Goal: Navigation & Orientation: Find specific page/section

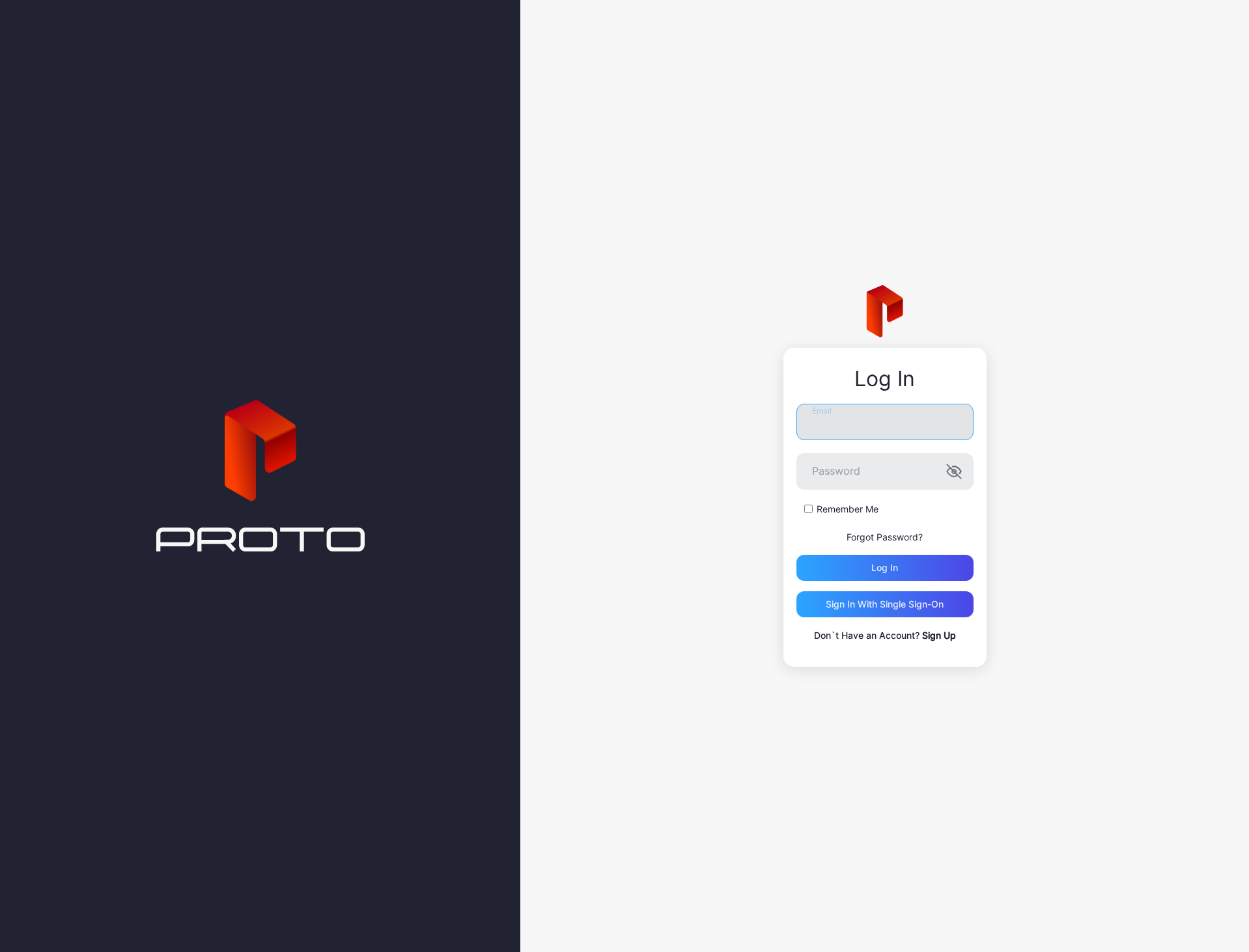
click at [935, 415] on input "Email" at bounding box center [885, 422] width 177 height 36
type input "**********"
click at [796, 554] on button "Log in" at bounding box center [885, 567] width 177 height 26
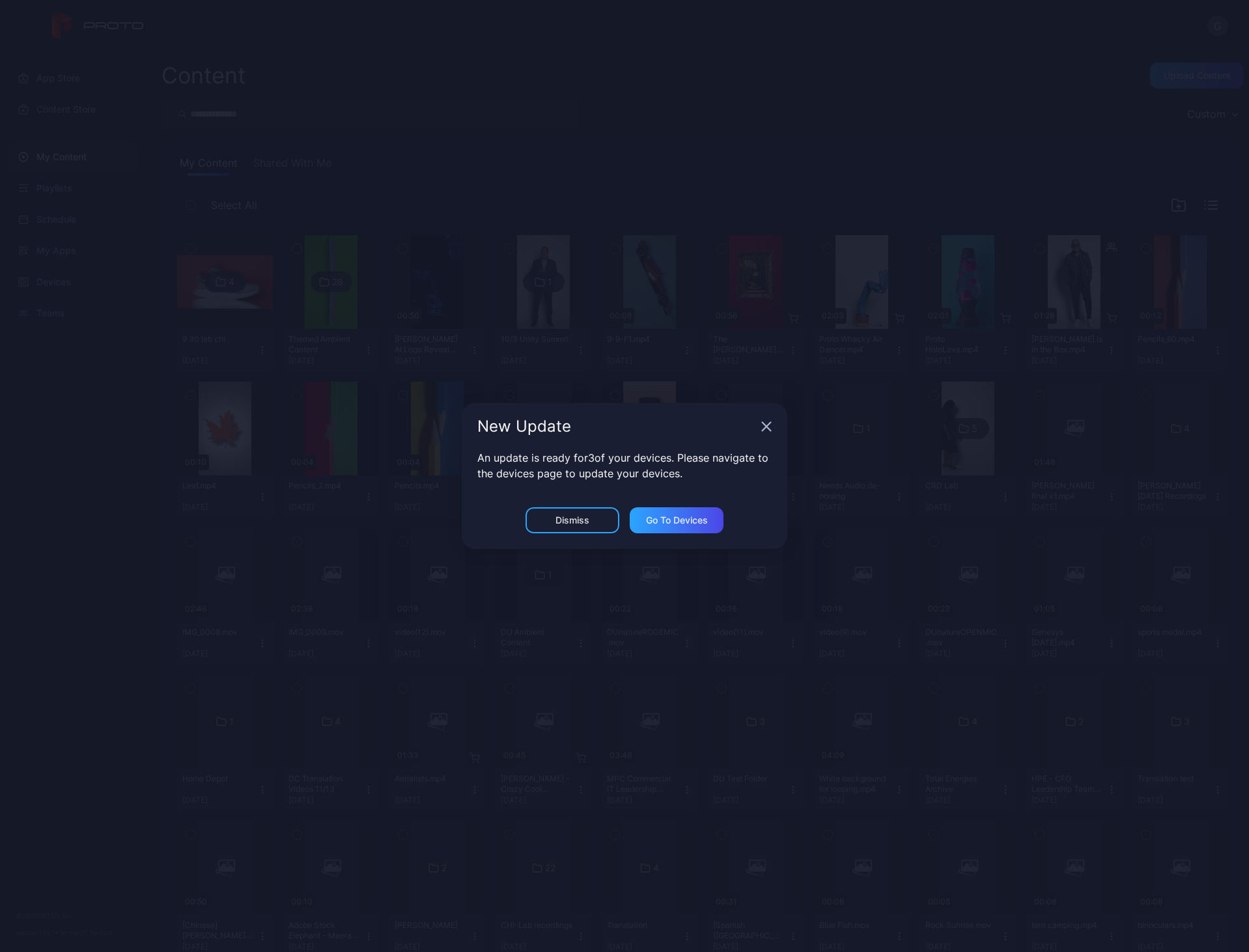
click at [758, 429] on div "New Update" at bounding box center [624, 426] width 326 height 47
click at [762, 428] on icon "button" at bounding box center [765, 426] width 10 height 10
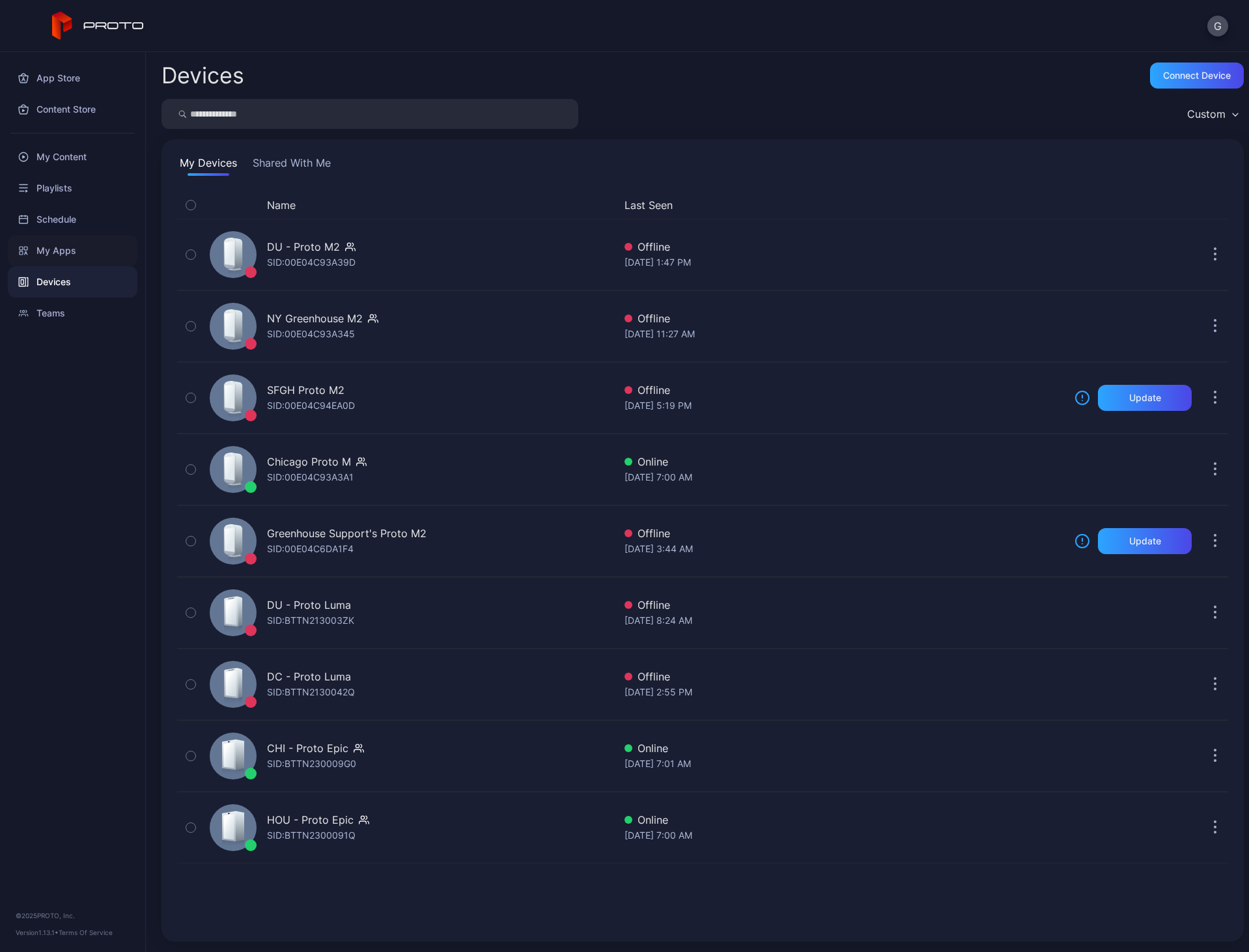
click at [45, 246] on div "My Apps" at bounding box center [73, 251] width 130 height 31
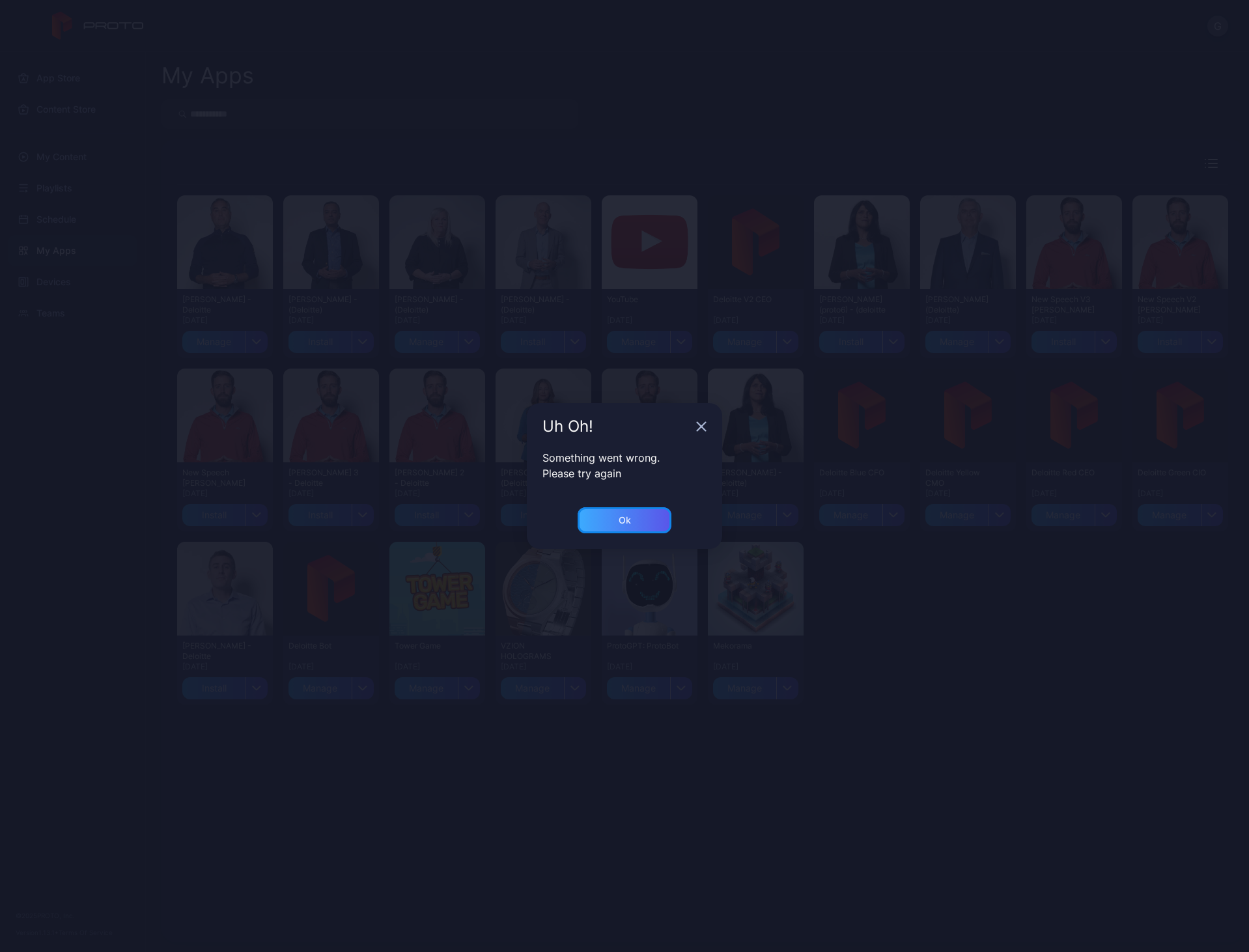
click at [640, 519] on div "Ok" at bounding box center [624, 520] width 94 height 26
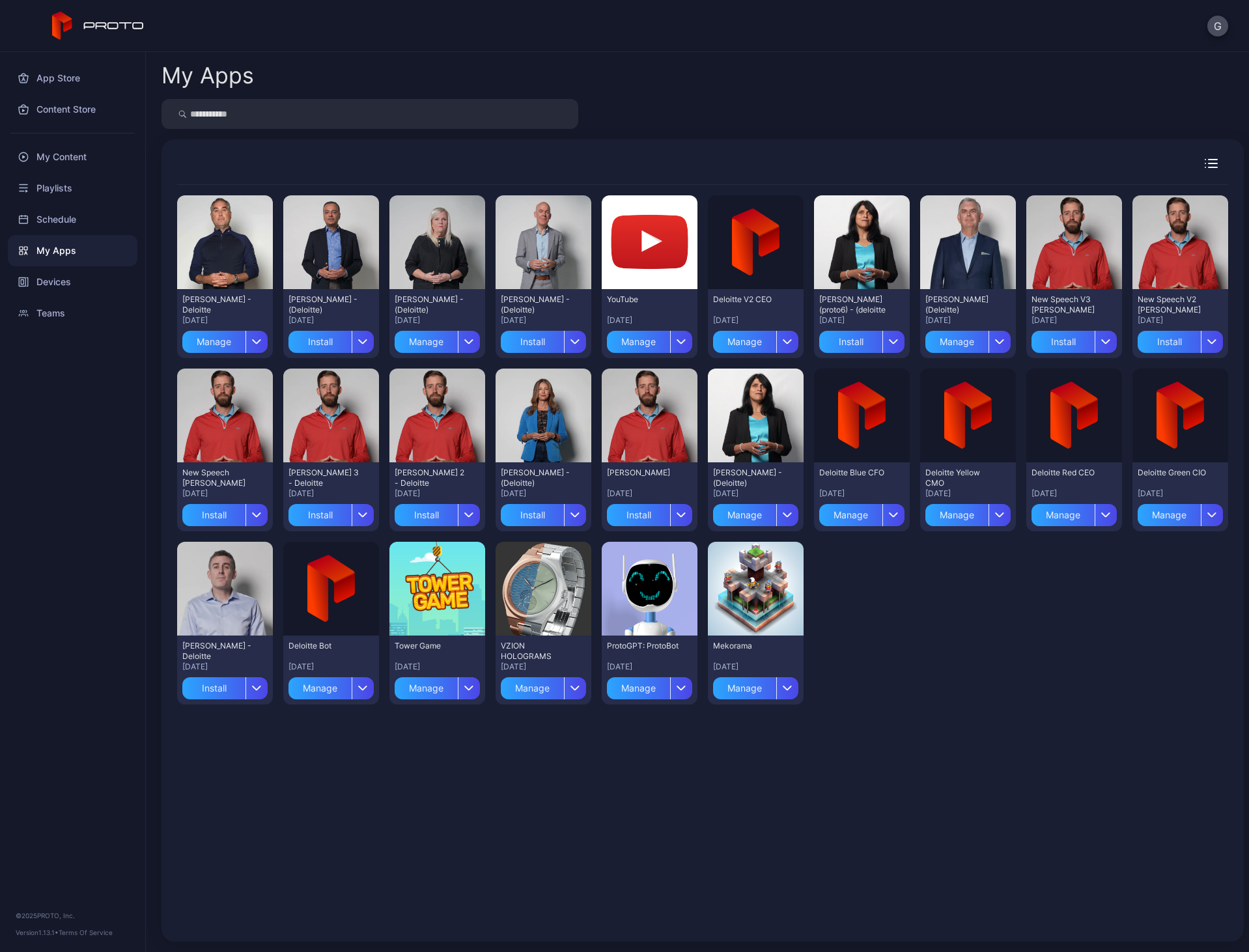
click at [91, 252] on div "My Apps" at bounding box center [73, 251] width 130 height 31
